Goal: Task Accomplishment & Management: Manage account settings

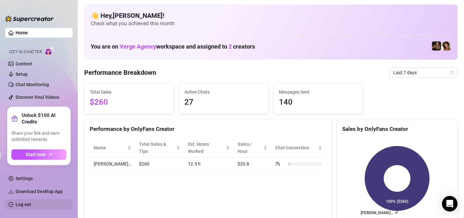
click at [24, 206] on link "Log out" at bounding box center [24, 204] width 16 height 5
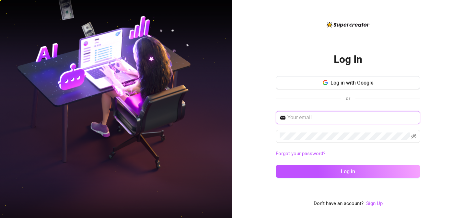
click at [311, 117] on input "text" at bounding box center [352, 118] width 129 height 8
type input "[EMAIL_ADDRESS][DOMAIN_NAME]"
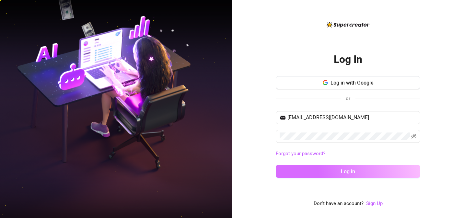
click at [342, 166] on button "Log in" at bounding box center [348, 171] width 145 height 13
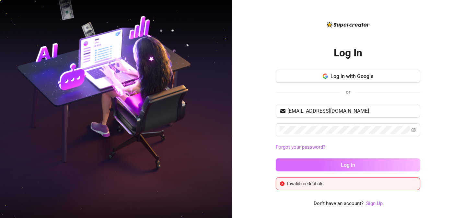
click at [342, 166] on span "Log in" at bounding box center [348, 165] width 14 height 6
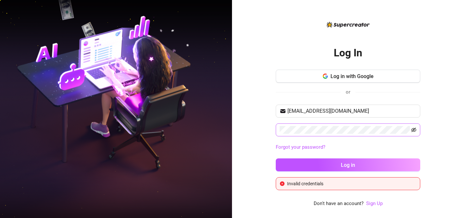
click at [414, 131] on icon "eye-invisible" at bounding box center [414, 130] width 1 height 1
click at [375, 70] on button "Log in with Google" at bounding box center [348, 76] width 145 height 13
